Goal: Information Seeking & Learning: Learn about a topic

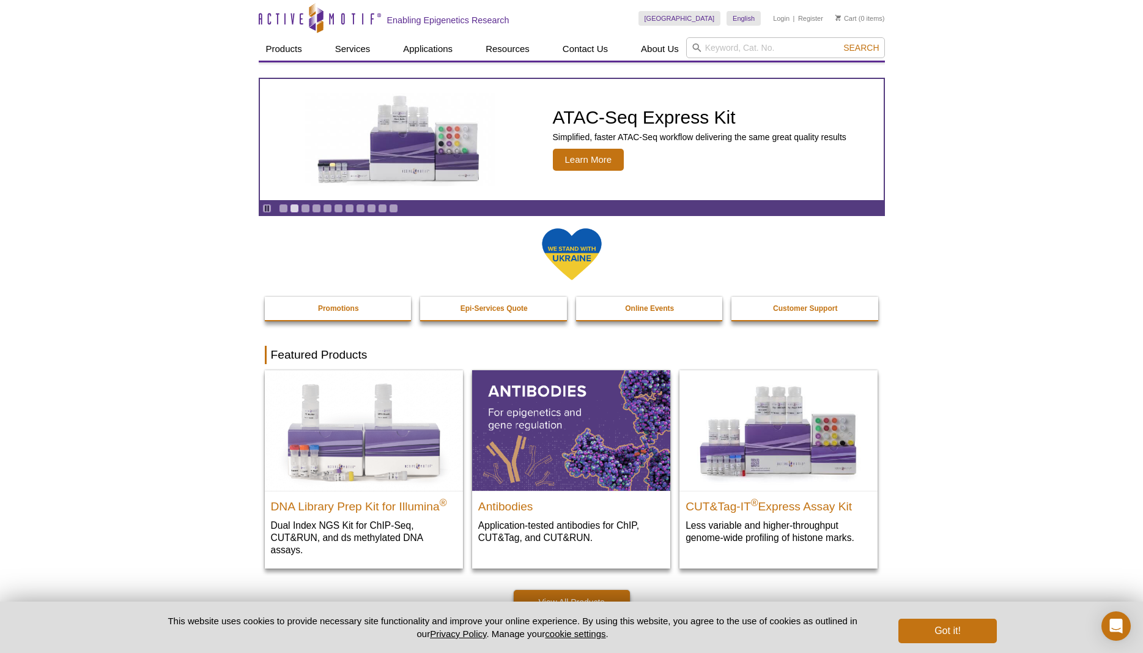
click at [757, 51] on input "search" at bounding box center [785, 47] width 199 height 21
type input "rapcap"
click at [840, 42] on button "Search" at bounding box center [861, 47] width 43 height 11
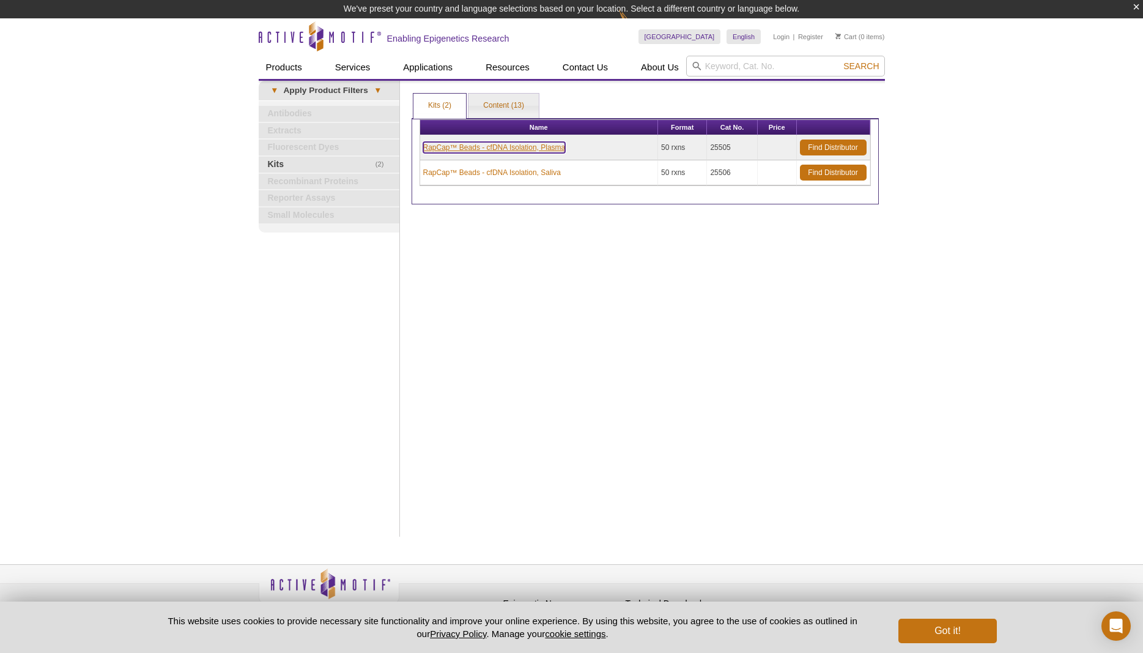
click at [536, 150] on link "RapCap™ Beads - cfDNA Isolation, Plasma" at bounding box center [494, 147] width 142 height 11
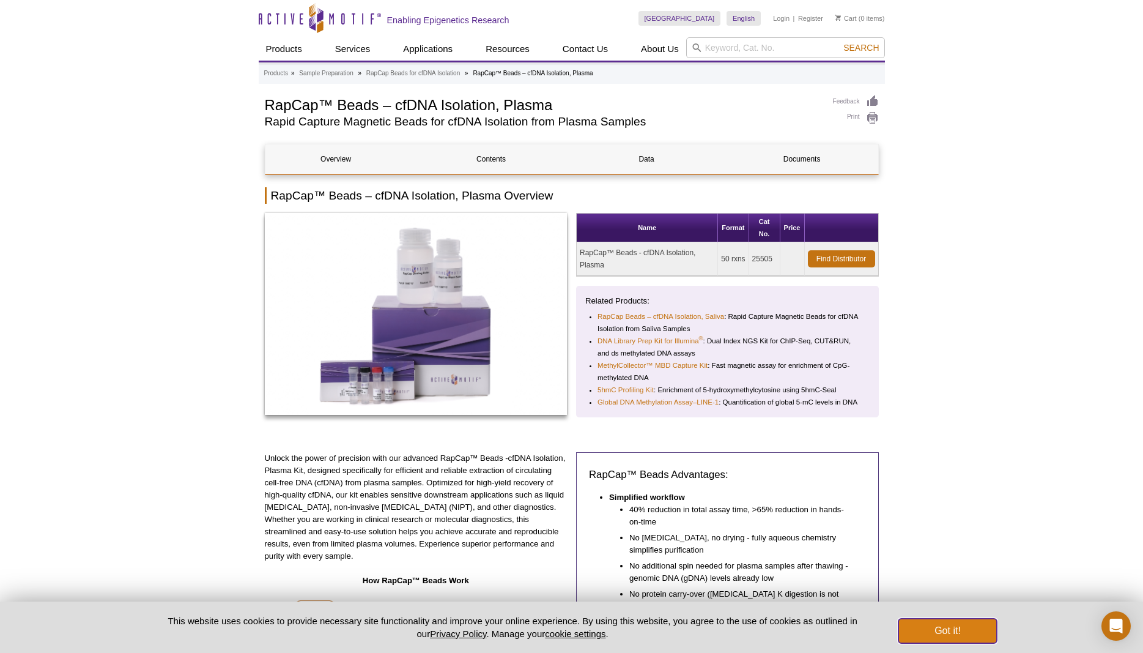
click at [952, 632] on button "Got it!" at bounding box center [947, 630] width 98 height 24
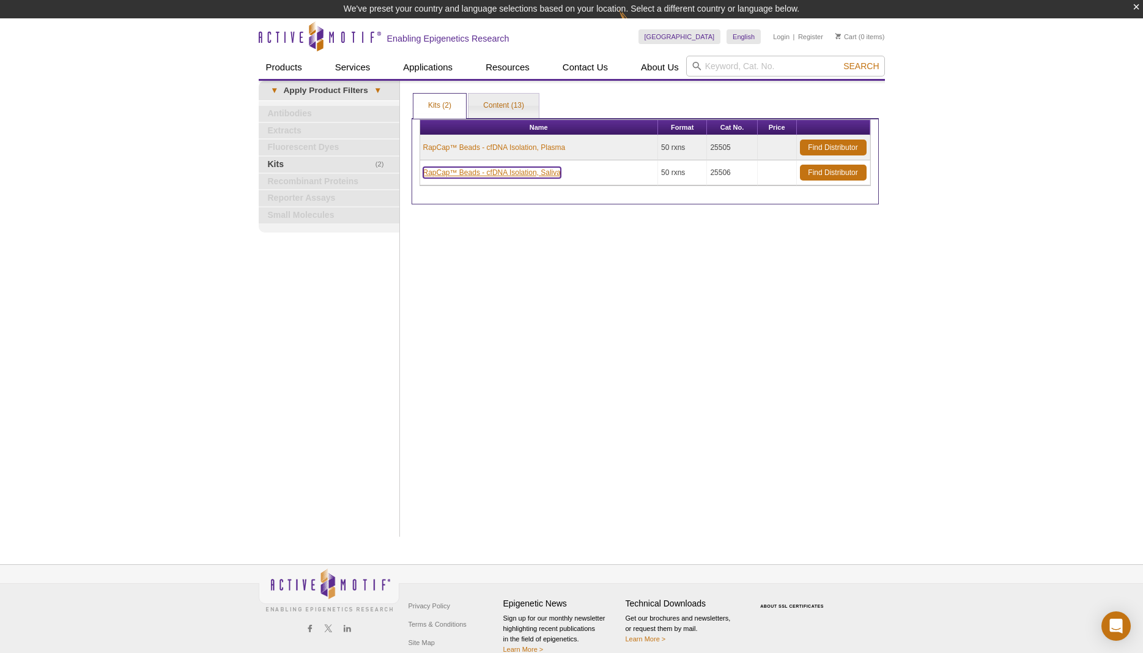
click at [465, 174] on link "RapCap™ Beads - cfDNA Isolation, Saliva" at bounding box center [492, 172] width 138 height 11
